Goal: Task Accomplishment & Management: Complete application form

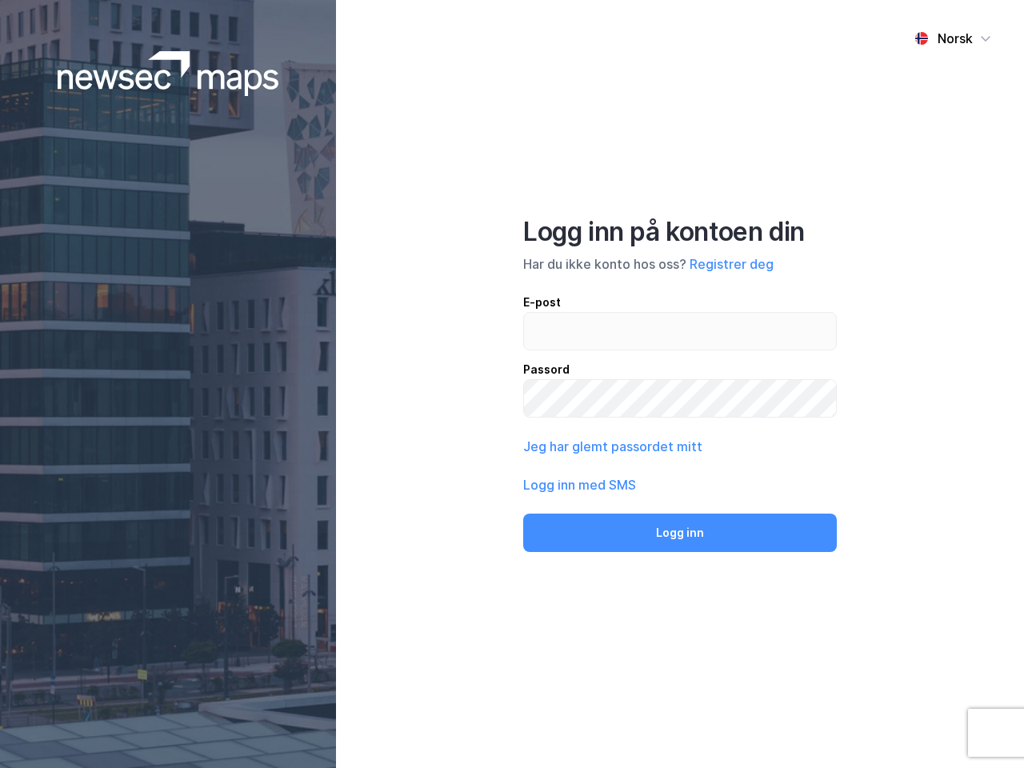
click at [512, 384] on div "Norsk Logg inn på kontoen din Har du ikke konto hos oss? Registrer deg E-post P…" at bounding box center [680, 384] width 688 height 768
click at [168, 74] on img at bounding box center [169, 73] width 222 height 45
click at [953, 38] on div "Norsk" at bounding box center [955, 38] width 35 height 19
click at [731, 264] on button "Registrer deg" at bounding box center [732, 263] width 84 height 19
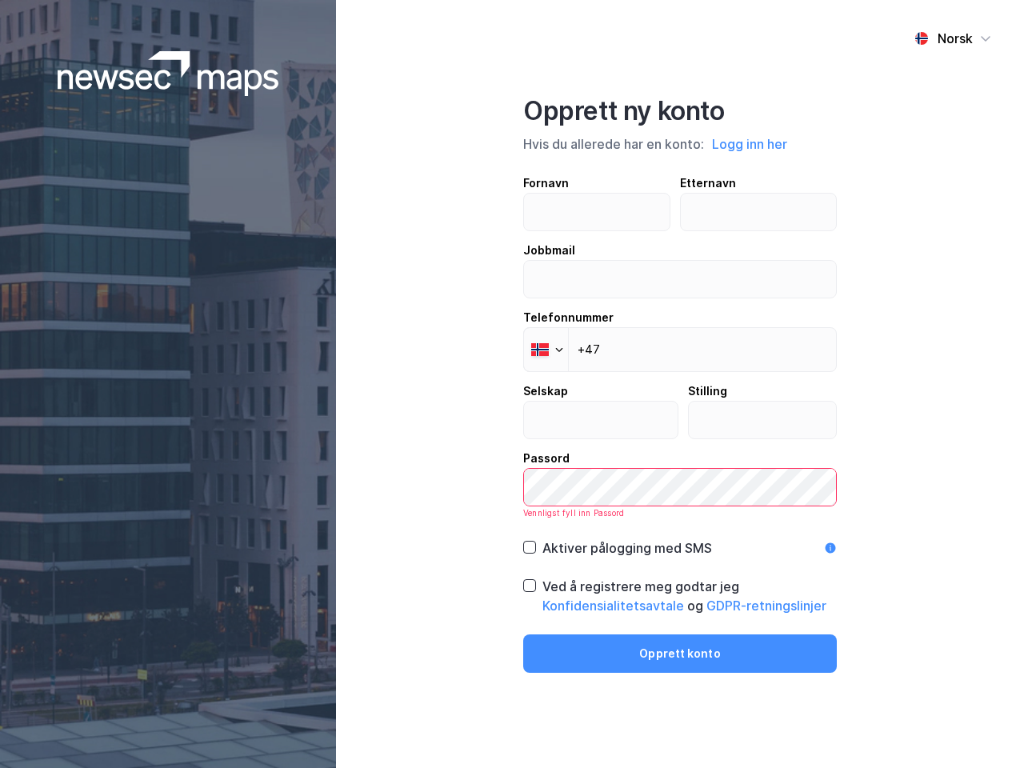
click at [680, 533] on div "Opprett ny konto Hvis du allerede har en konto: Logg inn her Fornavn Etternavn …" at bounding box center [680, 384] width 314 height 578
